Goal: Task Accomplishment & Management: Use online tool/utility

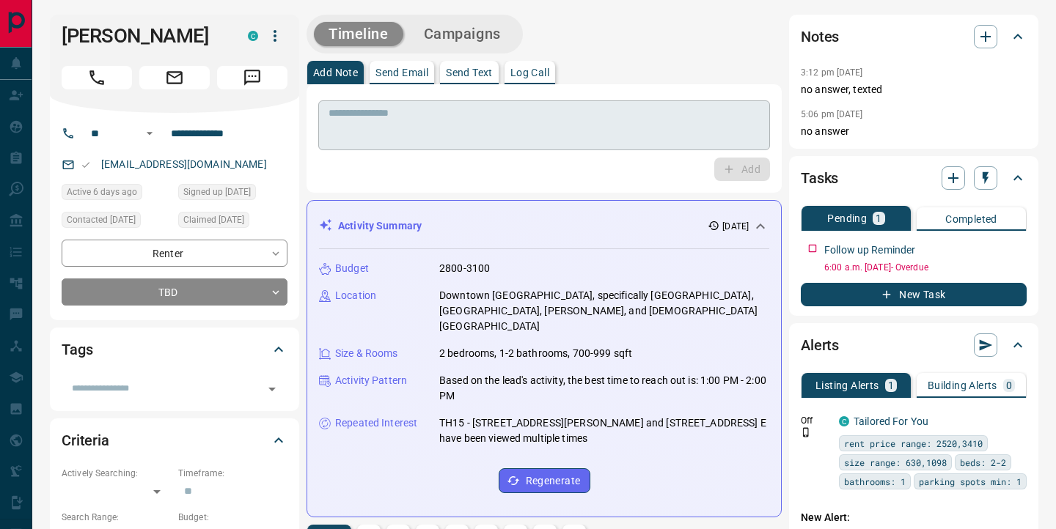
click at [583, 125] on textarea at bounding box center [543, 125] width 431 height 37
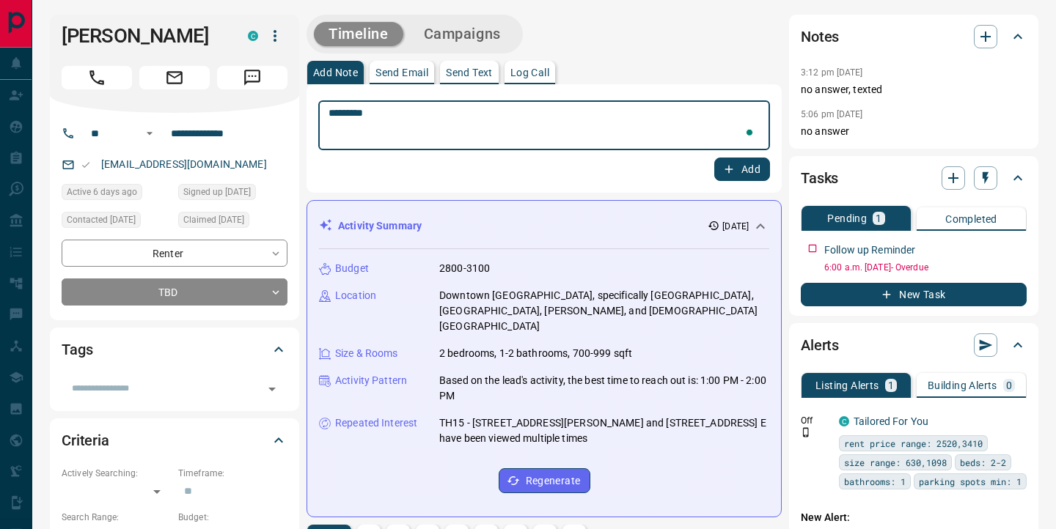
type textarea "*********"
click at [742, 171] on button "Add" at bounding box center [742, 169] width 56 height 23
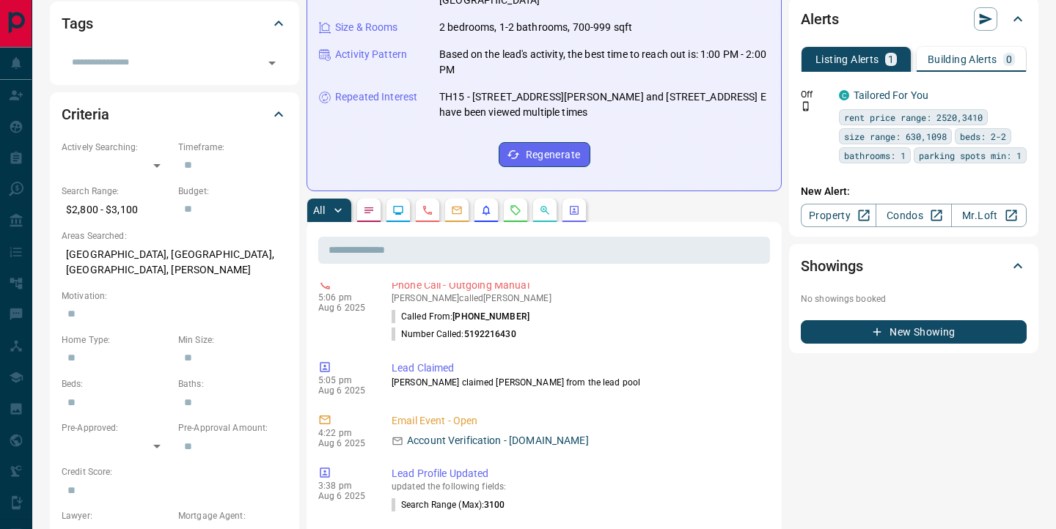
scroll to position [324, 0]
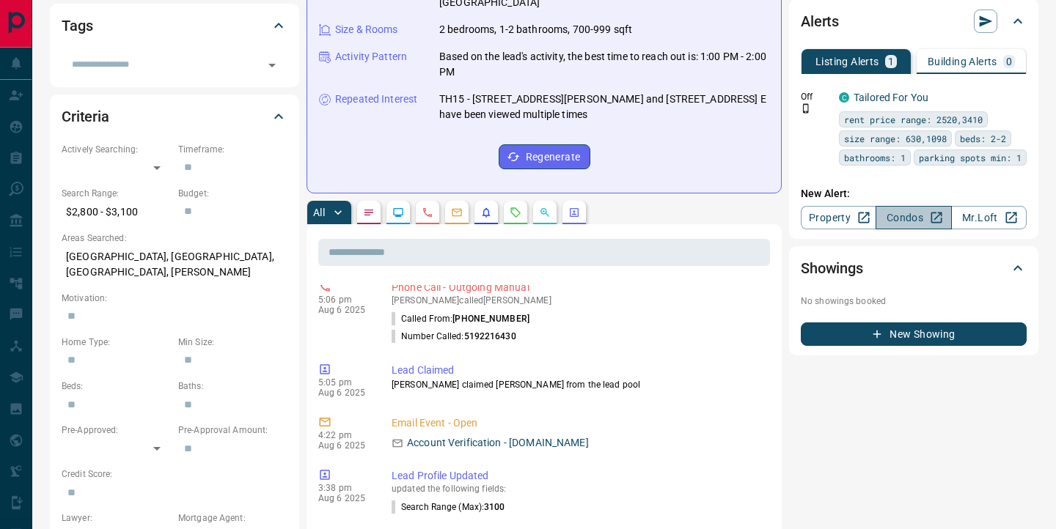
click at [888, 229] on link "Condos" at bounding box center [912, 217] width 75 height 23
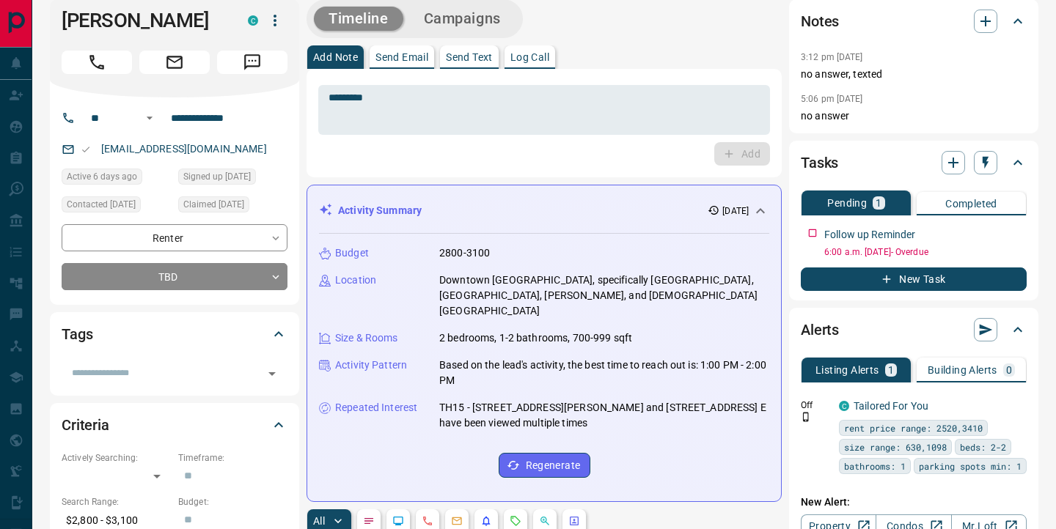
scroll to position [0, 0]
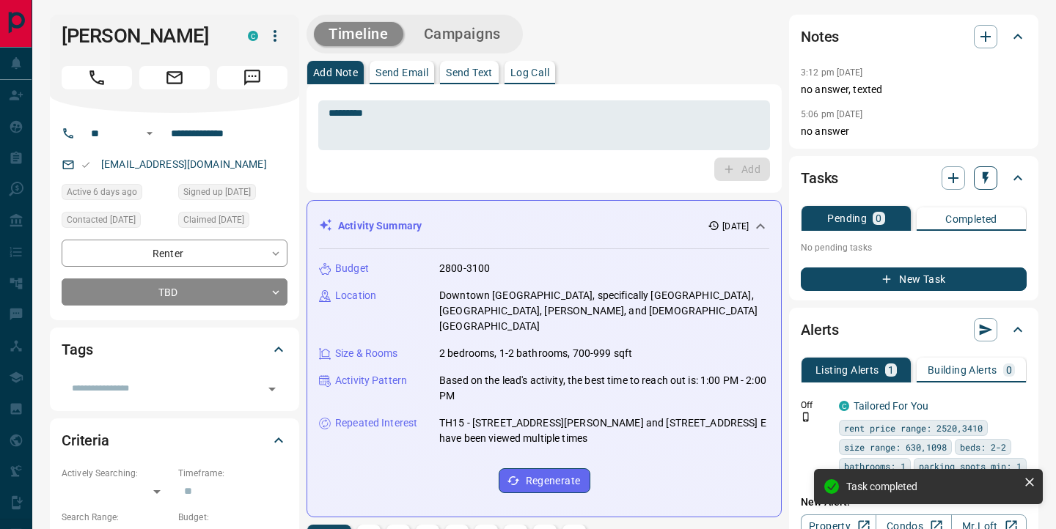
click at [985, 177] on icon "button" at bounding box center [985, 178] width 6 height 12
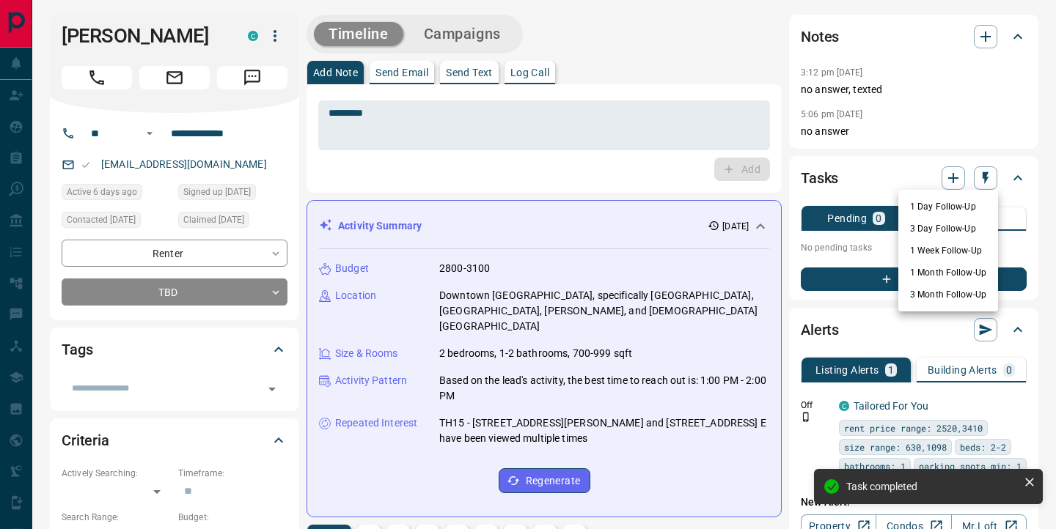
click at [952, 207] on li "1 Day Follow-Up" at bounding box center [948, 207] width 100 height 22
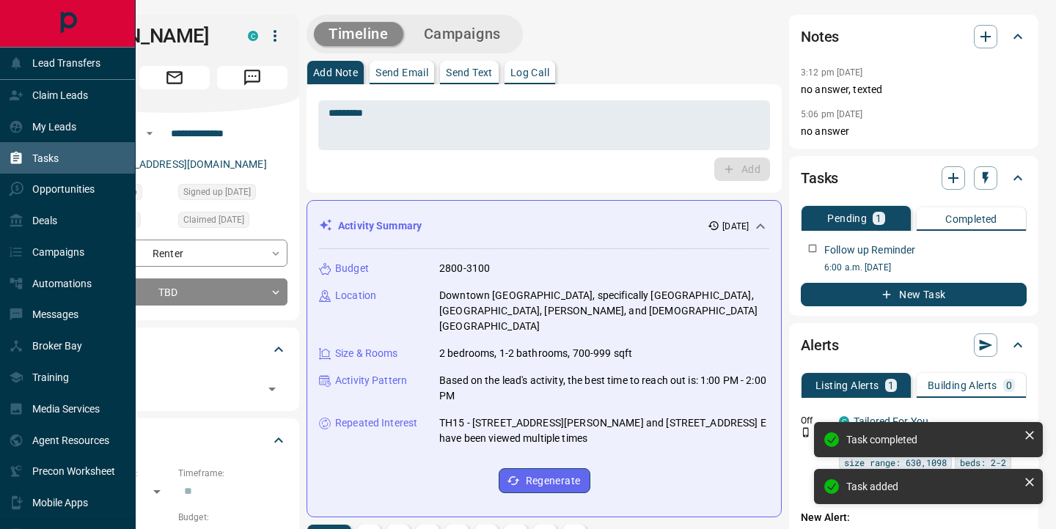
click at [25, 155] on div "Tasks" at bounding box center [34, 158] width 50 height 24
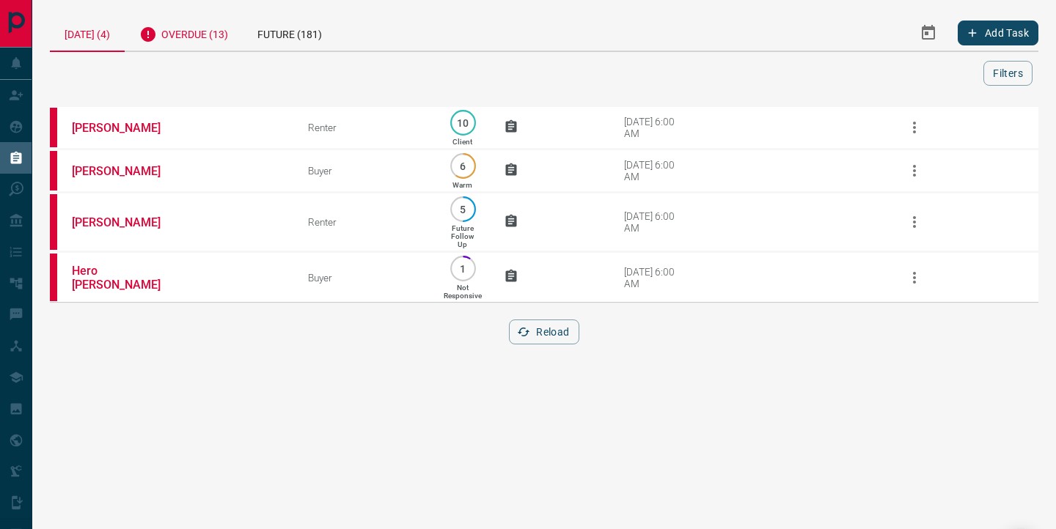
click at [182, 34] on div "Overdue (13)" at bounding box center [184, 33] width 118 height 36
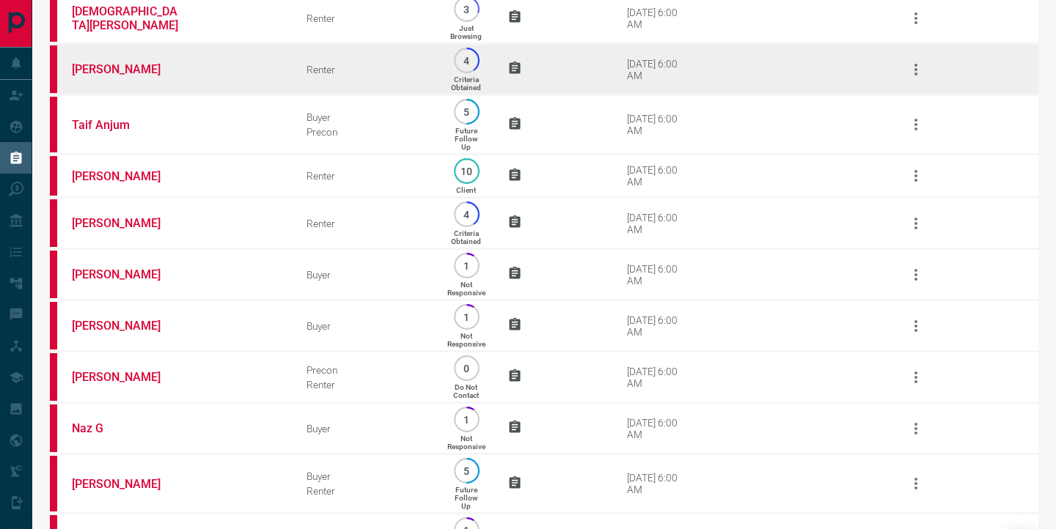
scroll to position [353, 0]
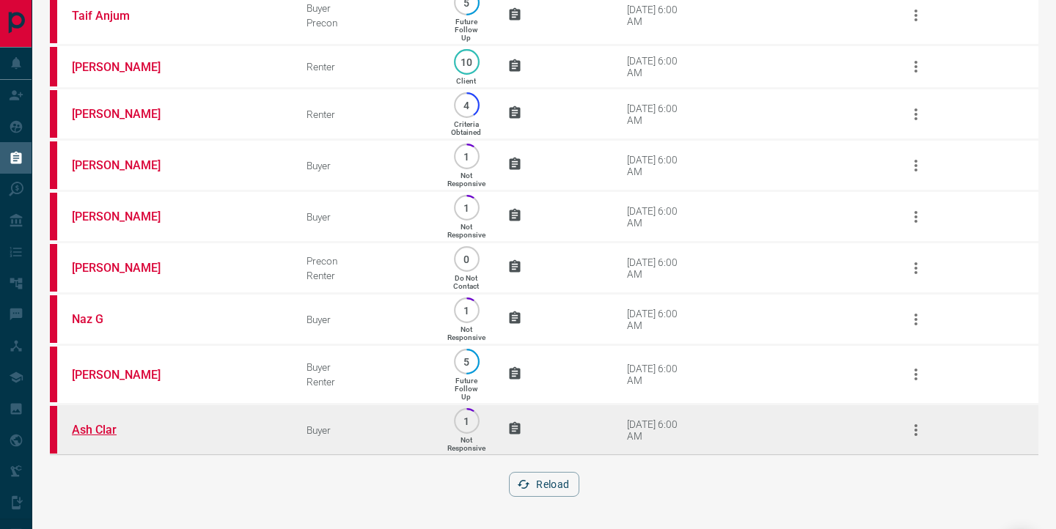
click at [93, 423] on link "Ash Clar" at bounding box center [127, 430] width 110 height 14
